Goal: Task Accomplishment & Management: Manage account settings

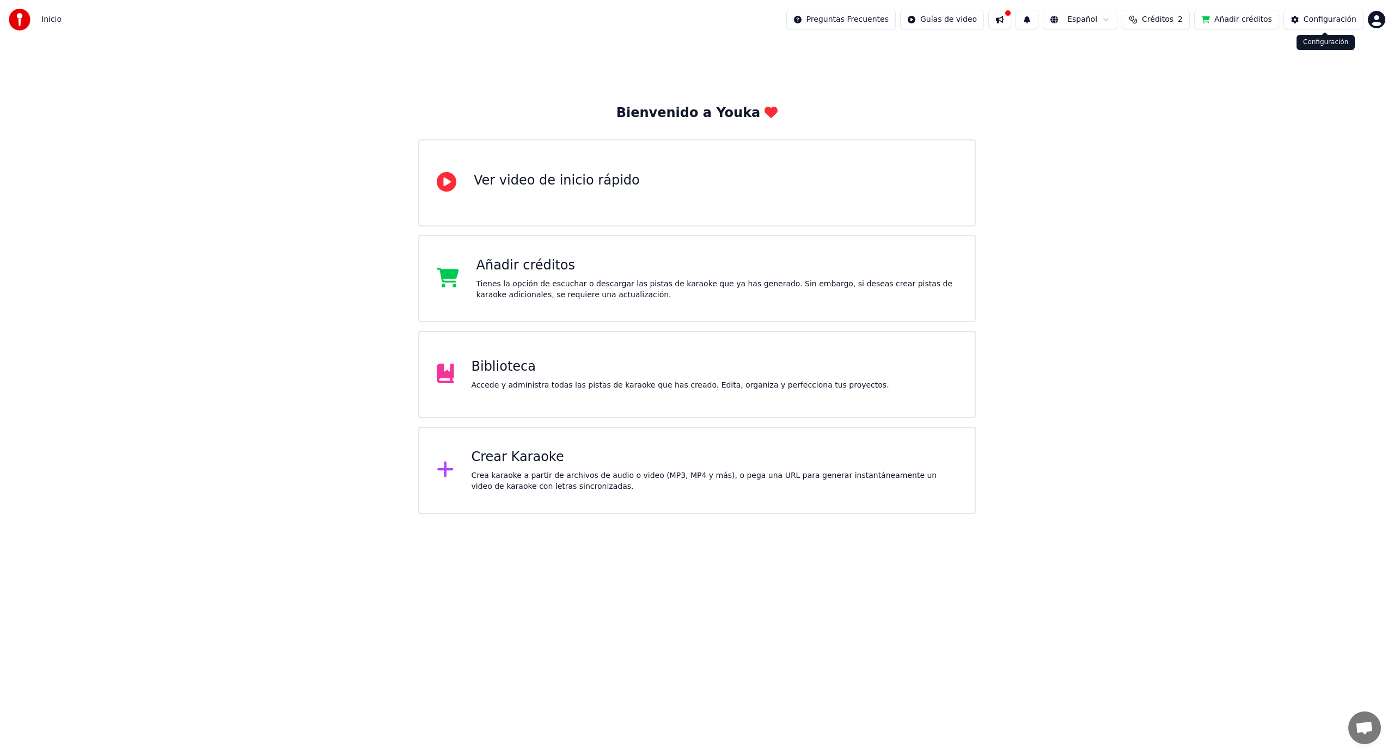
click at [1344, 23] on div "Configuración" at bounding box center [1330, 19] width 53 height 11
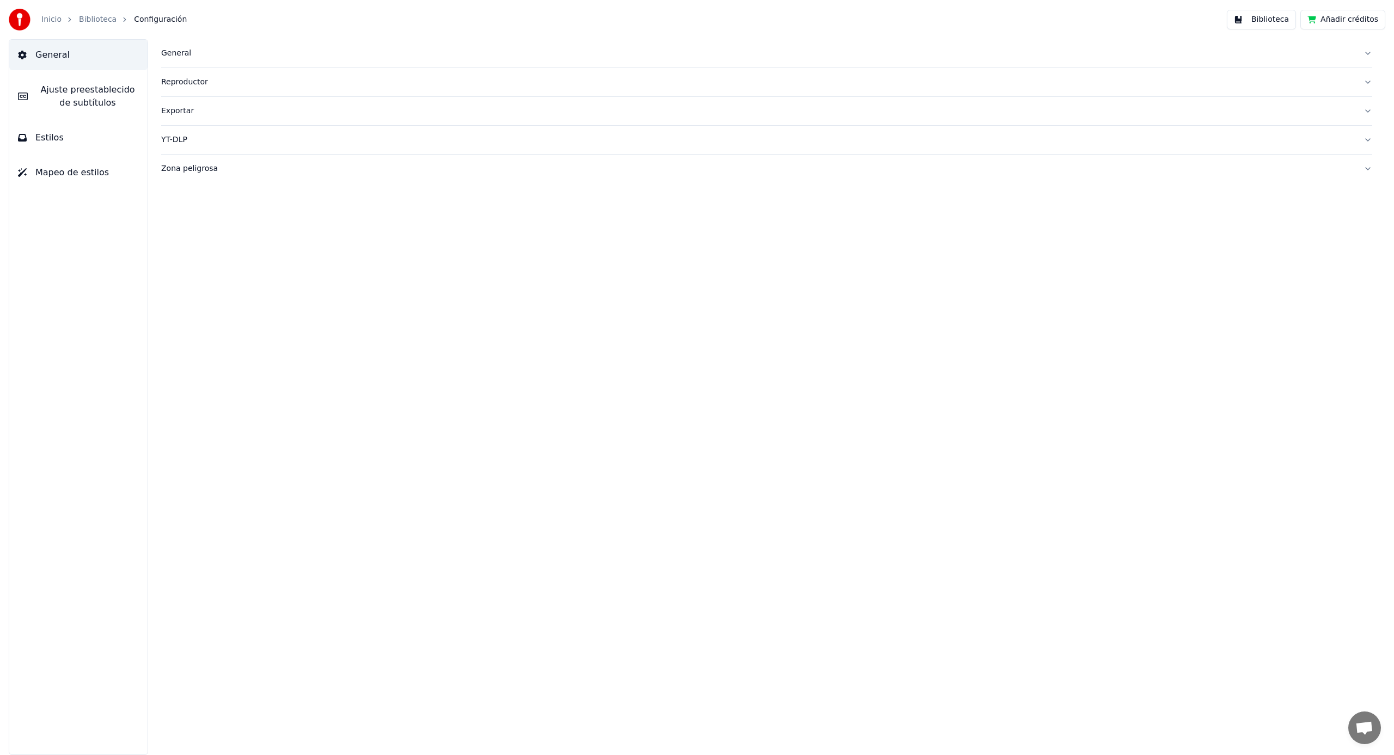
drag, startPoint x: 740, startPoint y: 314, endPoint x: 798, endPoint y: 302, distance: 59.0
click at [742, 314] on div "General Reproductor Exportar YT-DLP Zona peligrosa" at bounding box center [766, 397] width 1255 height 716
click at [54, 17] on link "Inicio" at bounding box center [51, 19] width 20 height 11
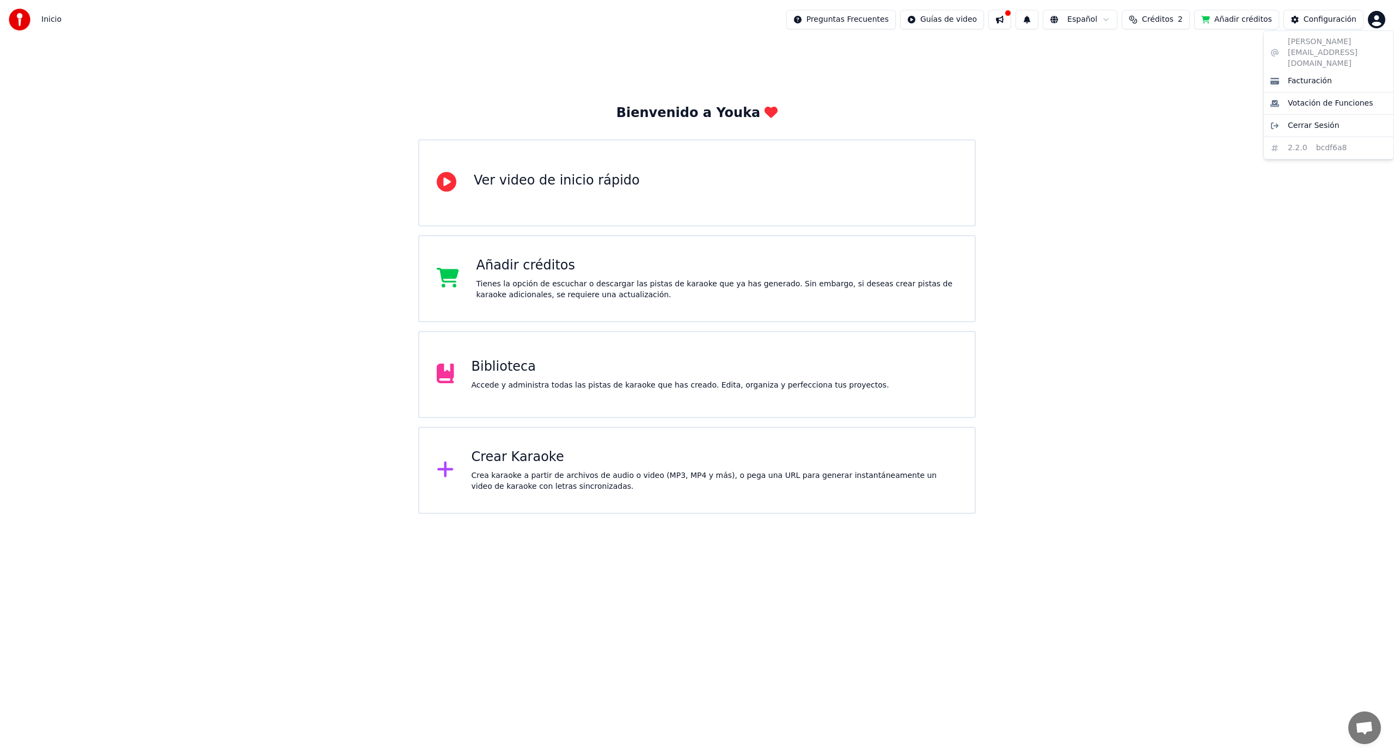
click at [1380, 18] on html "Inicio Preguntas Frecuentes Guías de video Español Créditos 2 Añadir créditos C…" at bounding box center [697, 257] width 1394 height 514
click at [1128, 299] on html "Inicio Preguntas Frecuentes Guías de video Español Créditos 2 Añadir créditos C…" at bounding box center [697, 257] width 1394 height 514
click at [1373, 20] on html "Inicio Preguntas Frecuentes Guías de video Español Créditos 2 Añadir créditos C…" at bounding box center [697, 257] width 1394 height 514
click at [1318, 120] on span "Cerrar Sesión" at bounding box center [1314, 125] width 52 height 11
